Goal: Task Accomplishment & Management: Complete application form

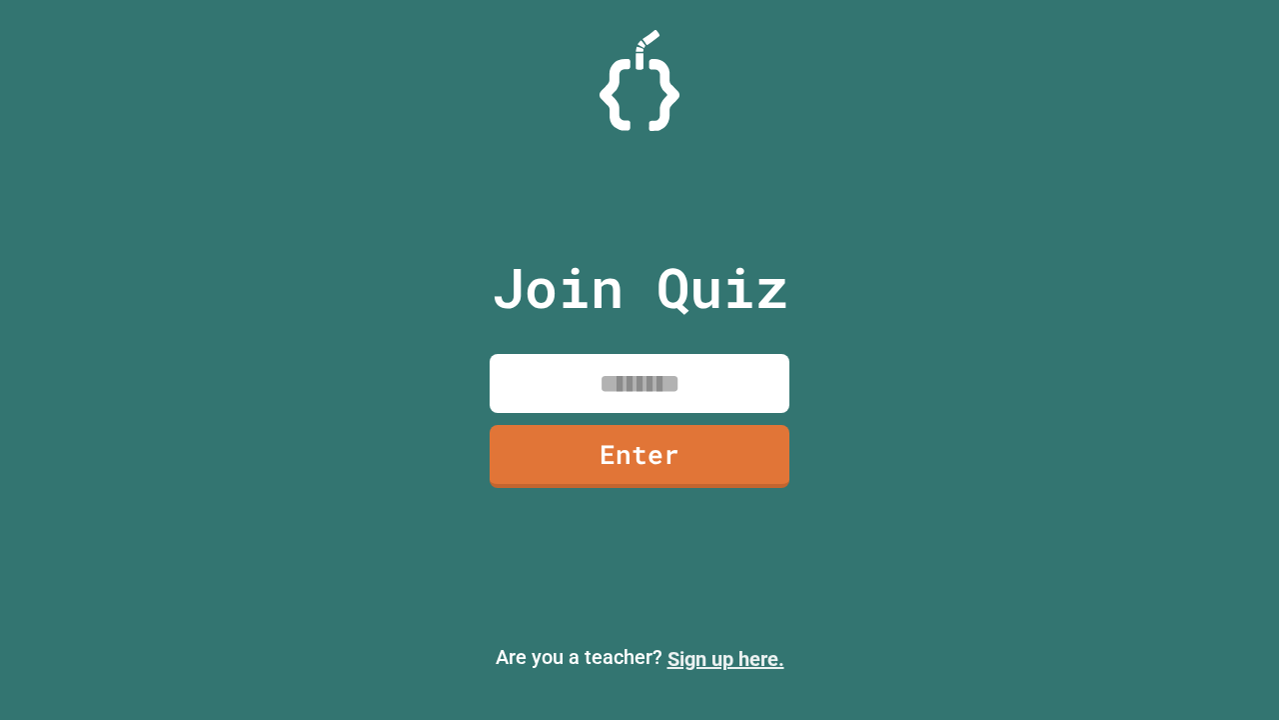
click at [726, 659] on link "Sign up here." at bounding box center [726, 659] width 117 height 24
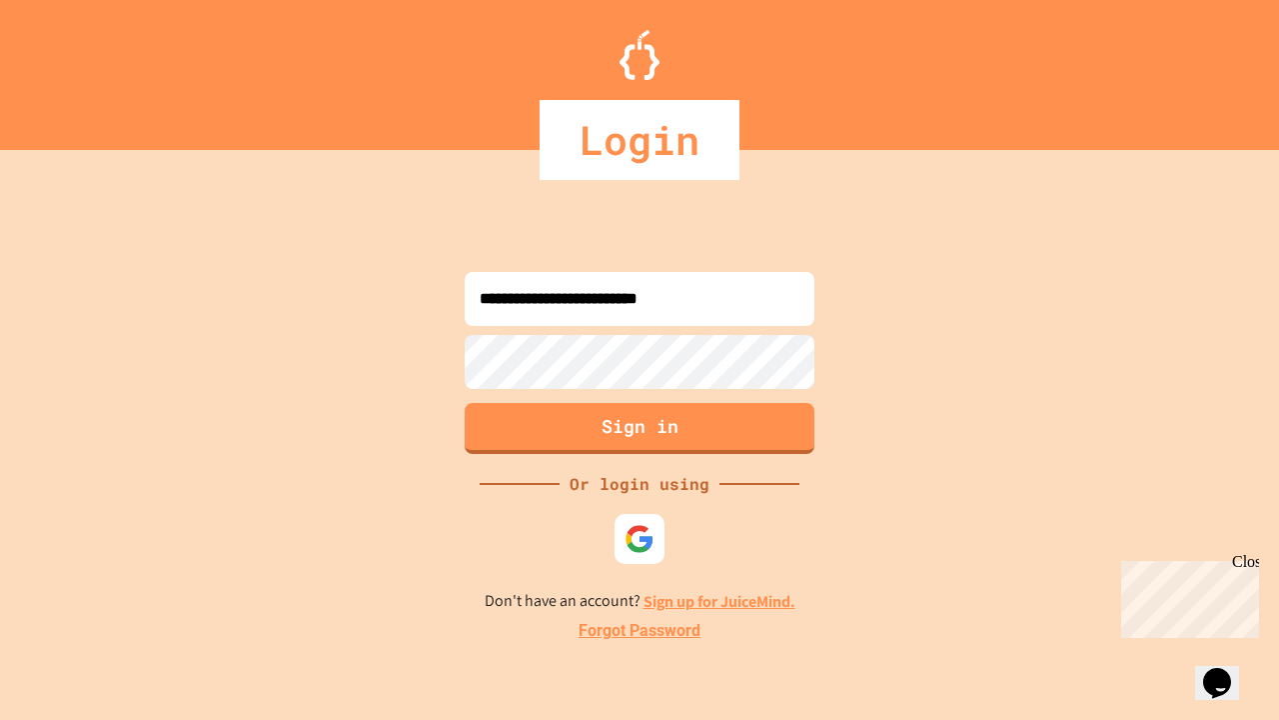
type input "**********"
